Goal: Information Seeking & Learning: Learn about a topic

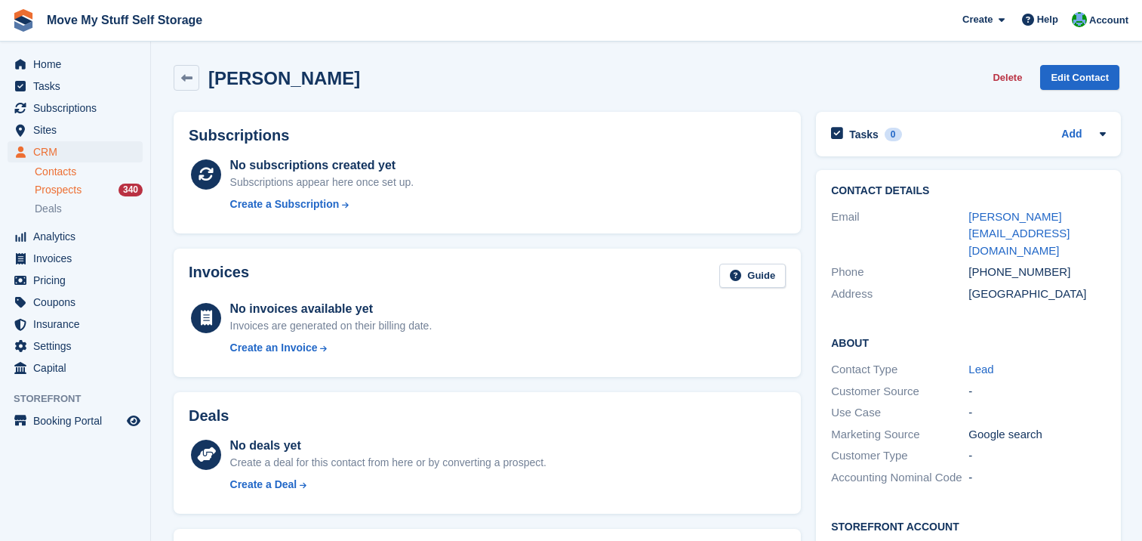
scroll to position [454, 0]
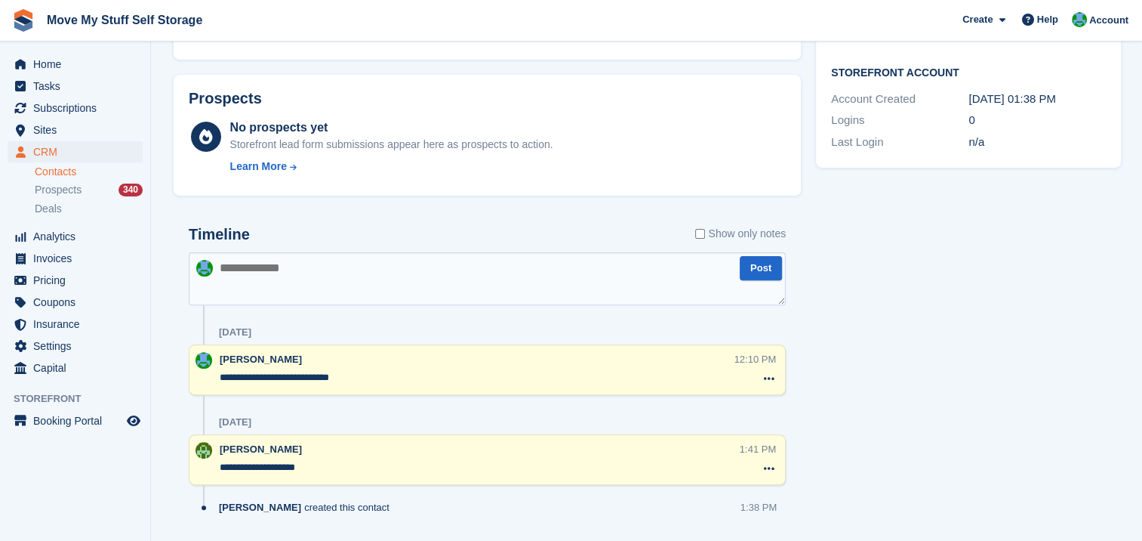
click at [70, 169] on link "Contacts" at bounding box center [89, 172] width 108 height 14
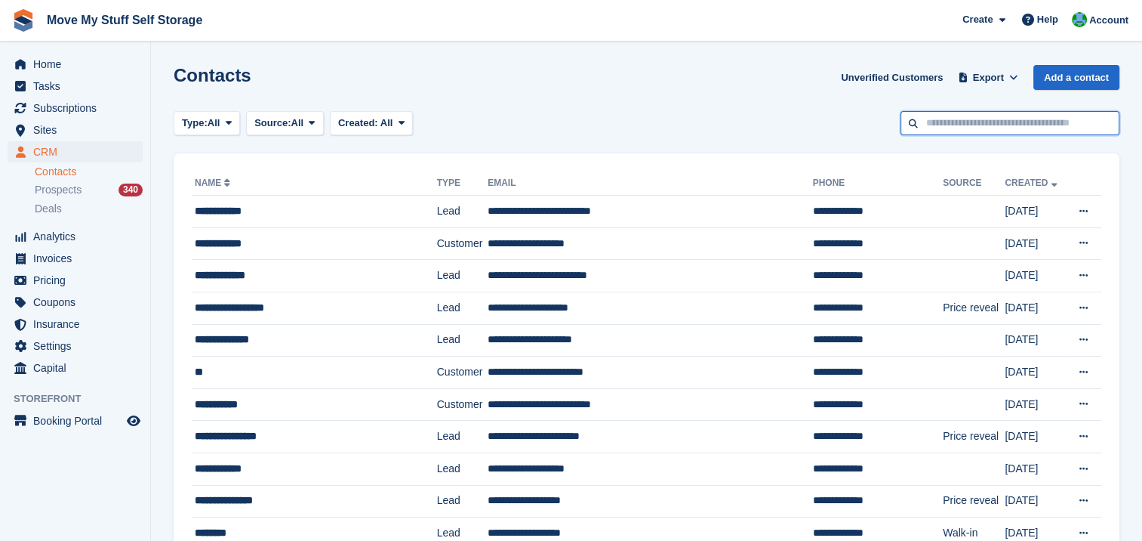
click at [975, 122] on input "text" at bounding box center [1010, 123] width 219 height 25
type input "******"
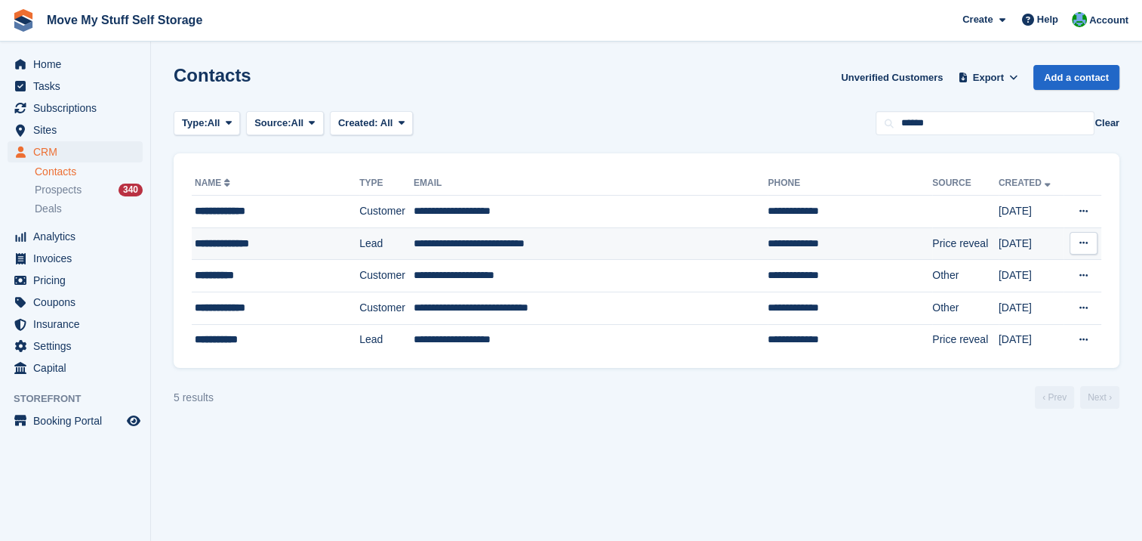
click at [214, 245] on div "**********" at bounding box center [264, 244] width 139 height 16
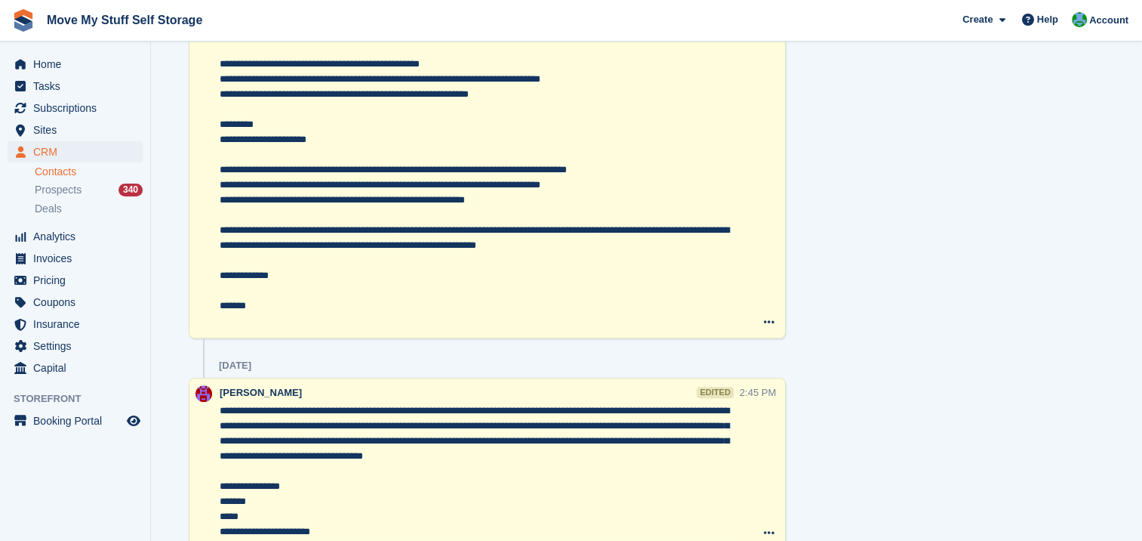
scroll to position [972, 0]
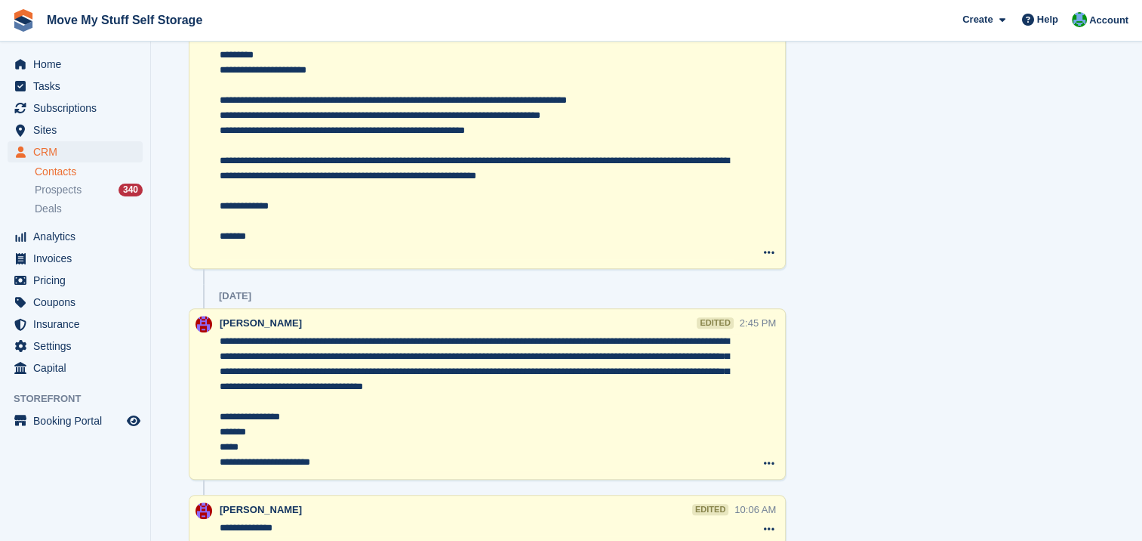
drag, startPoint x: 220, startPoint y: 354, endPoint x: 516, endPoint y: 211, distance: 329.5
click at [516, 211] on textarea "**********" at bounding box center [477, 55] width 515 height 408
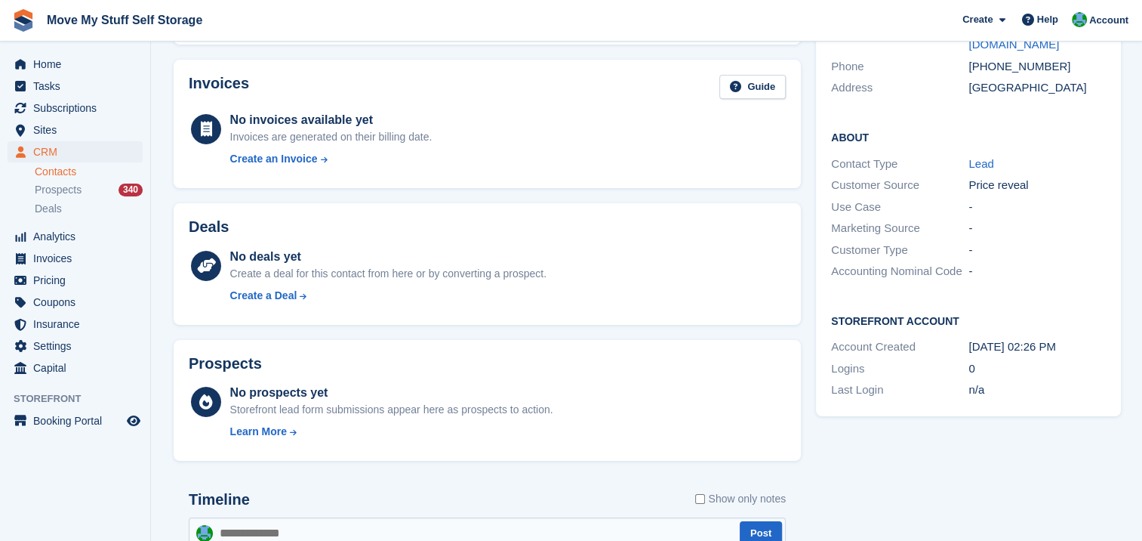
scroll to position [0, 0]
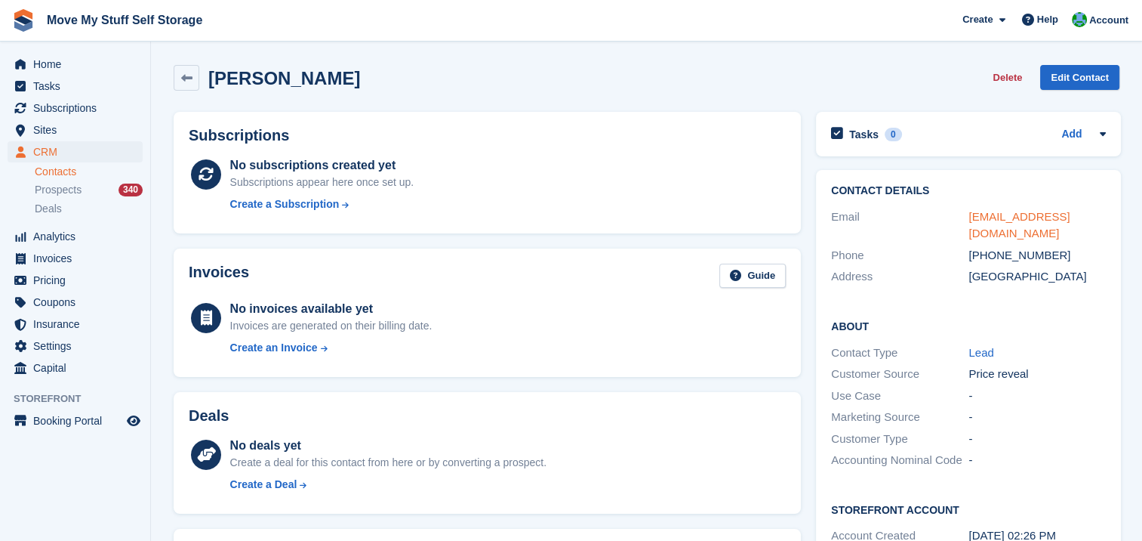
click at [983, 217] on link "stephen_mellor_06@yahoo.co.uk" at bounding box center [1019, 225] width 101 height 30
drag, startPoint x: 1060, startPoint y: 252, endPoint x: 988, endPoint y: 254, distance: 71.7
click at [988, 254] on div "+447955198217" at bounding box center [1037, 255] width 137 height 17
copy div "7955198217"
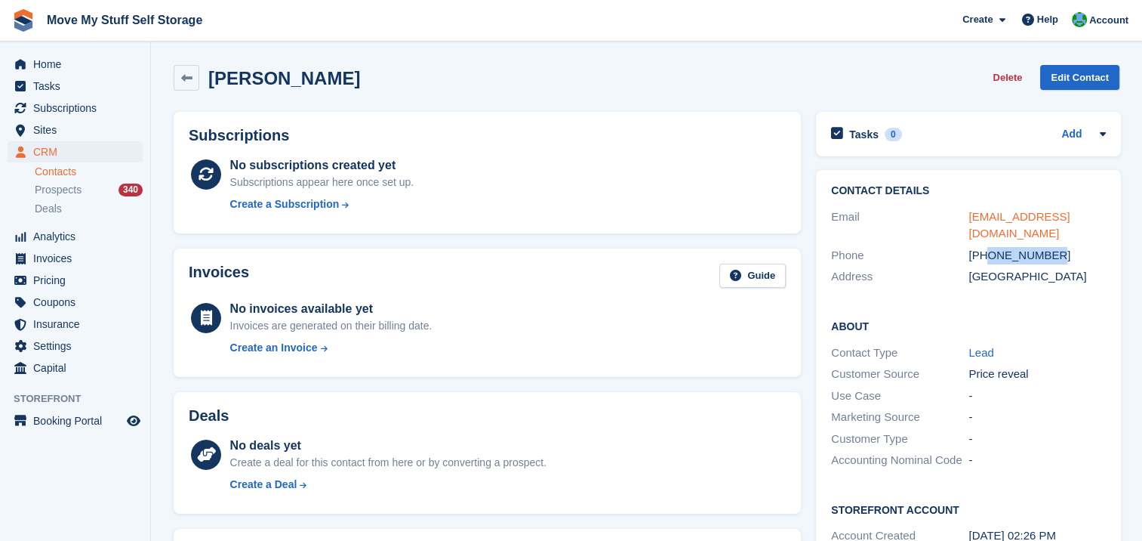
click at [1009, 217] on link "stephen_mellor_06@yahoo.co.uk" at bounding box center [1019, 225] width 101 height 30
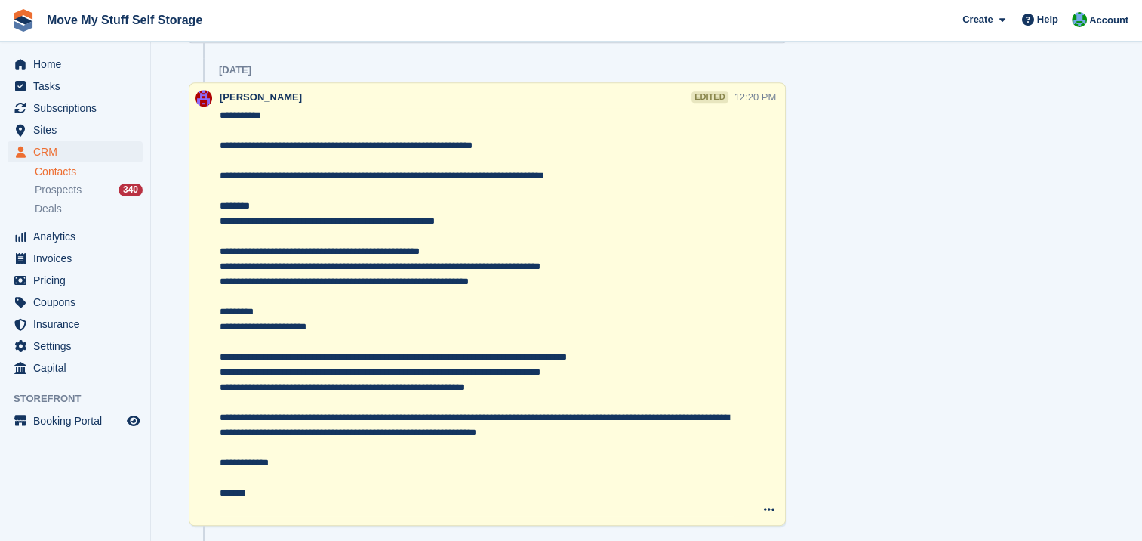
scroll to position [725, 0]
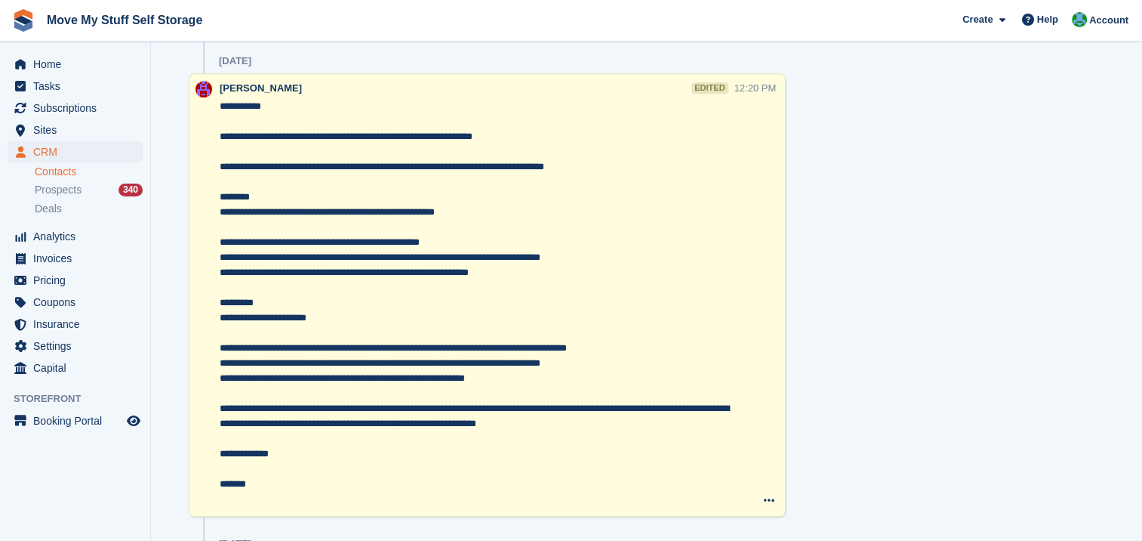
drag, startPoint x: 591, startPoint y: 424, endPoint x: 218, endPoint y: 109, distance: 488.0
click at [218, 109] on div "Carrie Machin edited 12:20 PM Delete note" at bounding box center [487, 294] width 597 height 443
click at [48, 133] on span "Sites" at bounding box center [78, 129] width 91 height 21
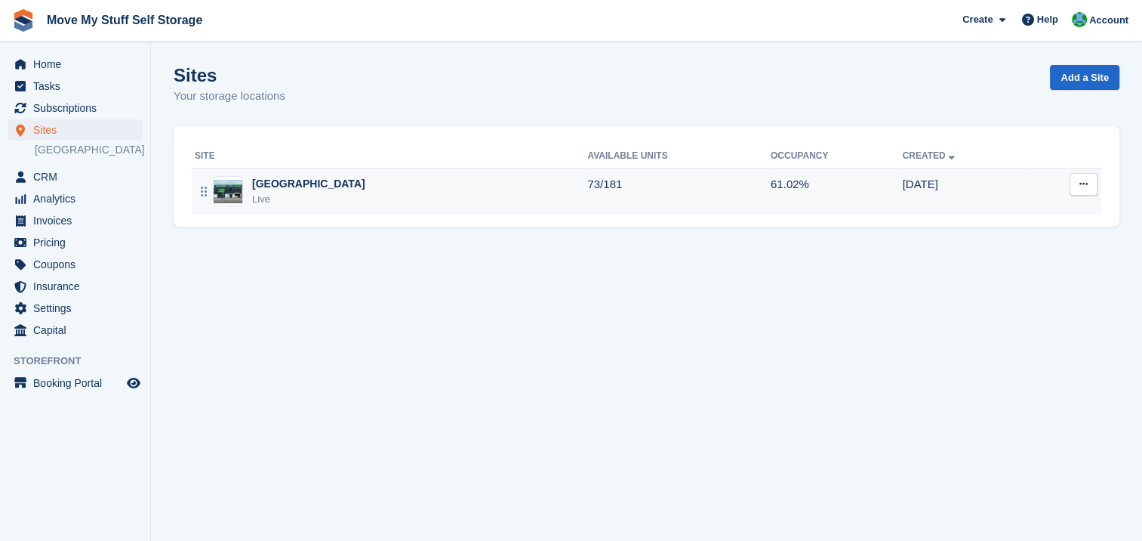
click at [229, 192] on img at bounding box center [228, 191] width 29 height 23
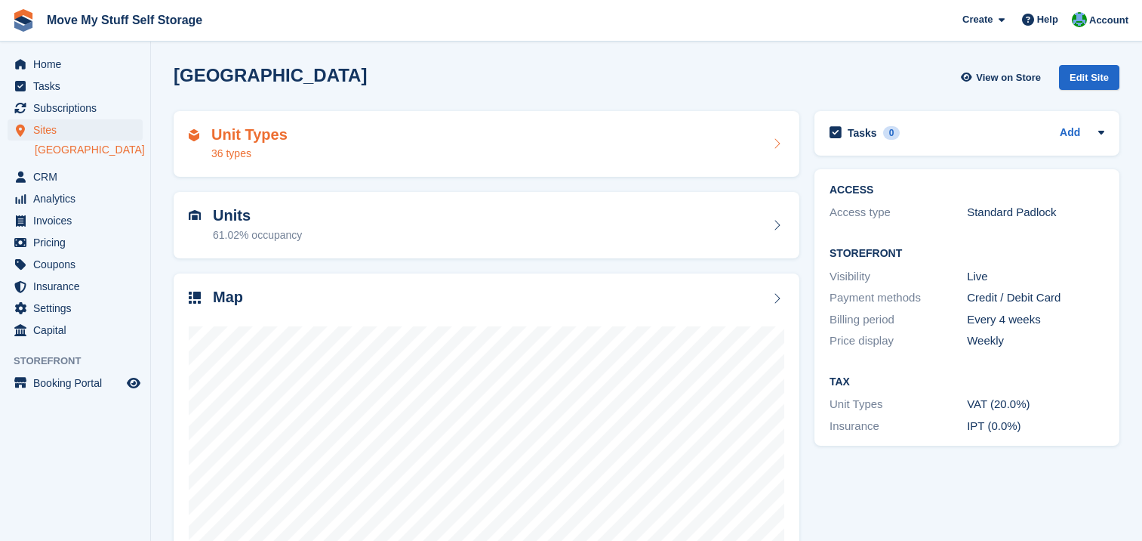
click at [250, 139] on h2 "Unit Types" at bounding box center [249, 134] width 76 height 17
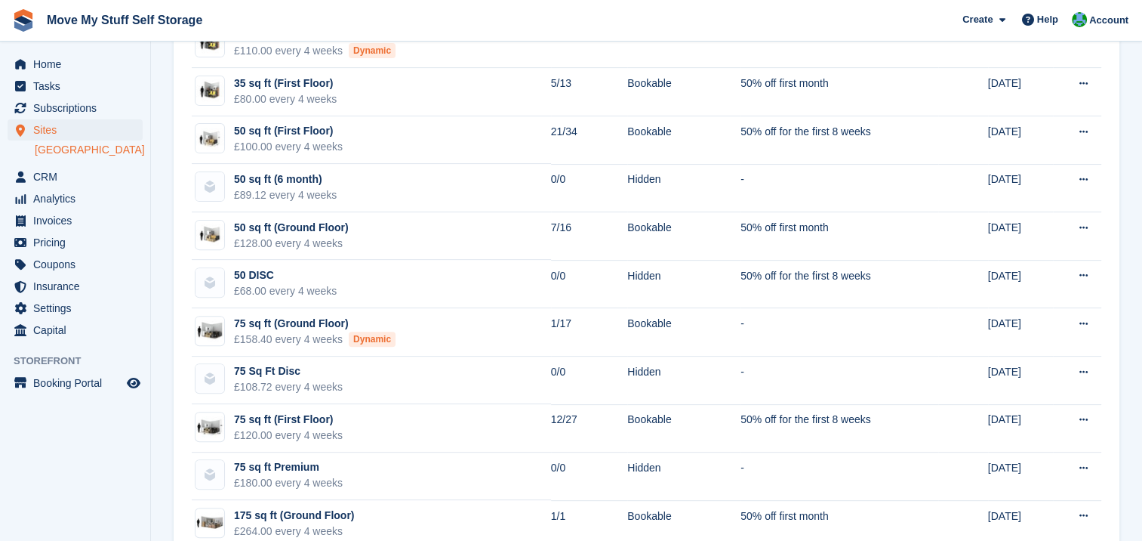
scroll to position [477, 0]
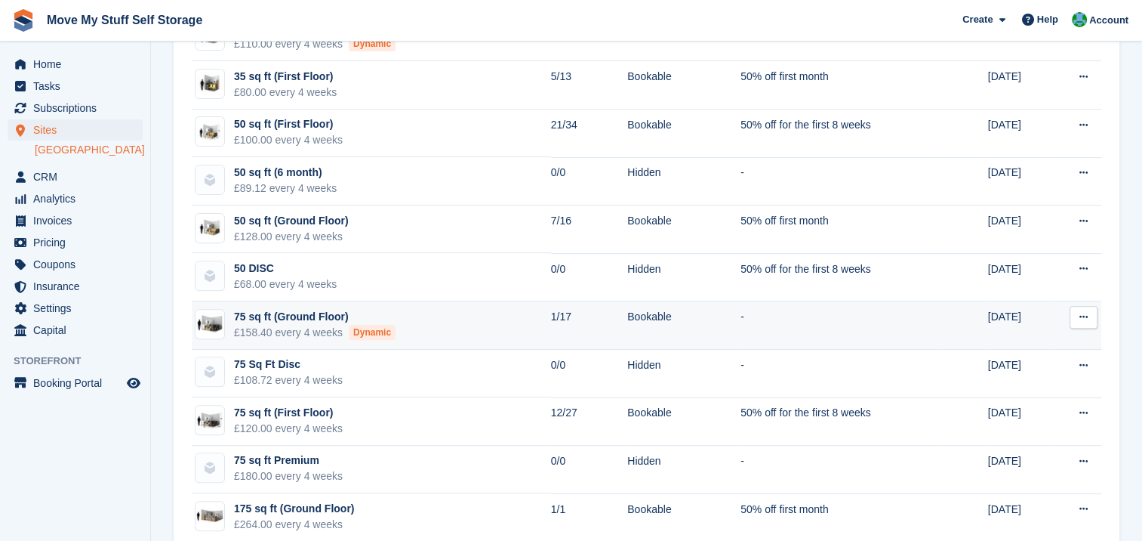
click at [302, 317] on div "75 sq ft (Ground Floor)" at bounding box center [315, 317] width 162 height 16
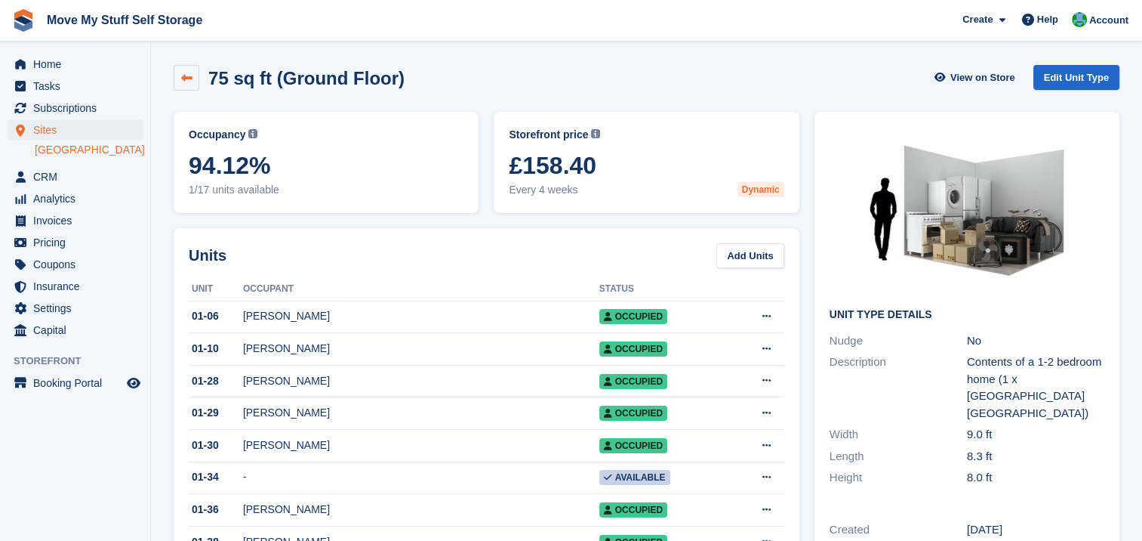
click at [189, 82] on icon at bounding box center [186, 77] width 11 height 11
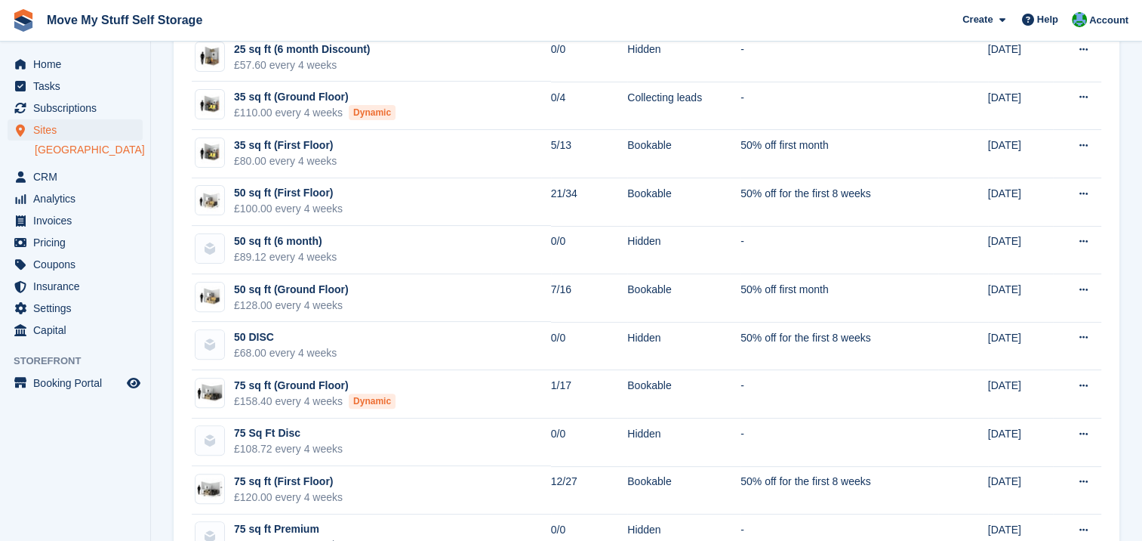
scroll to position [436, 0]
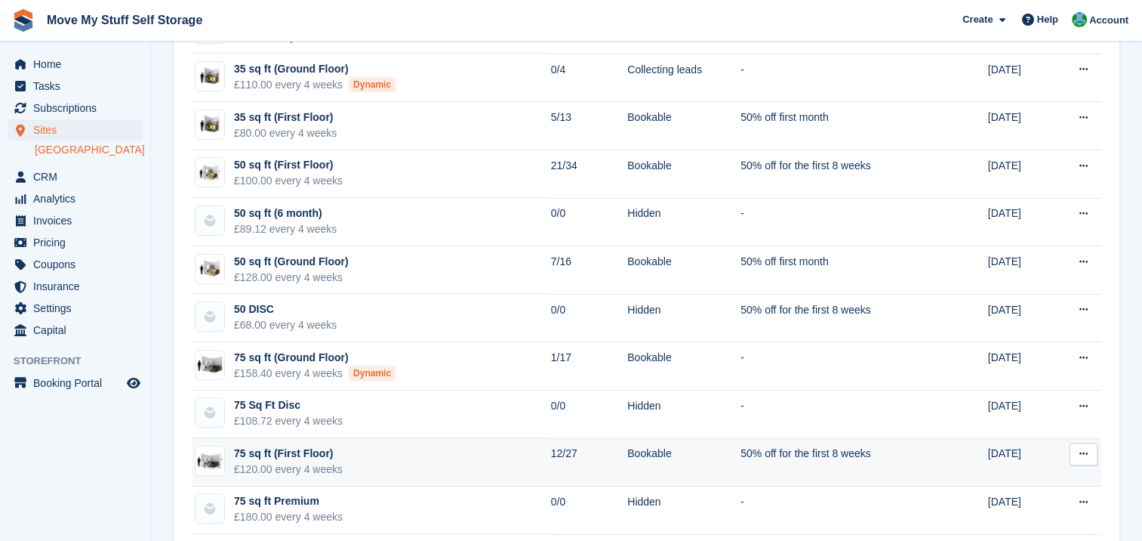
click at [297, 461] on div "£120.00 every 4 weeks" at bounding box center [288, 469] width 109 height 16
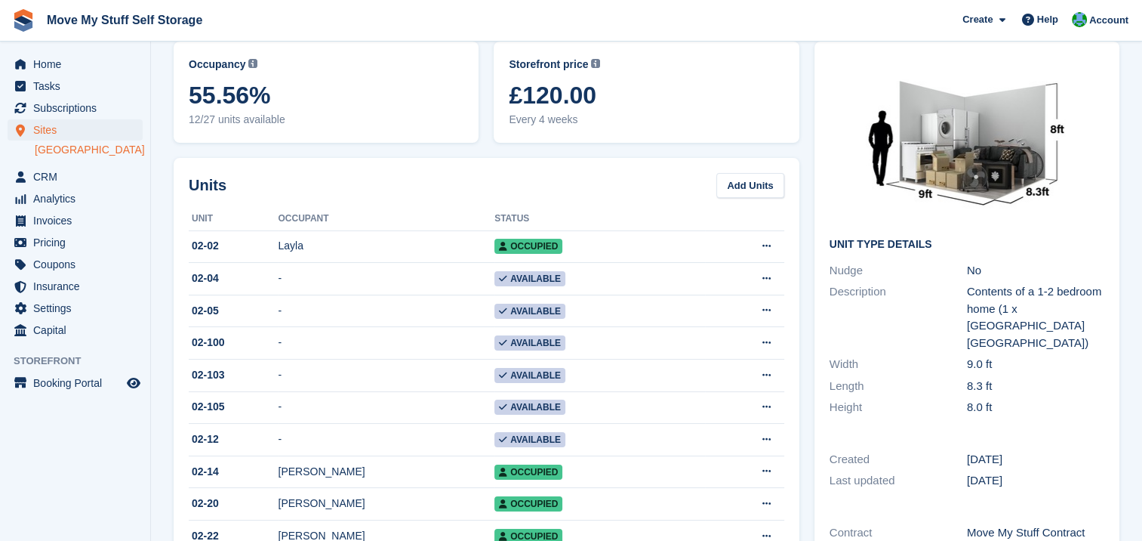
scroll to position [23, 0]
